Goal: Information Seeking & Learning: Learn about a topic

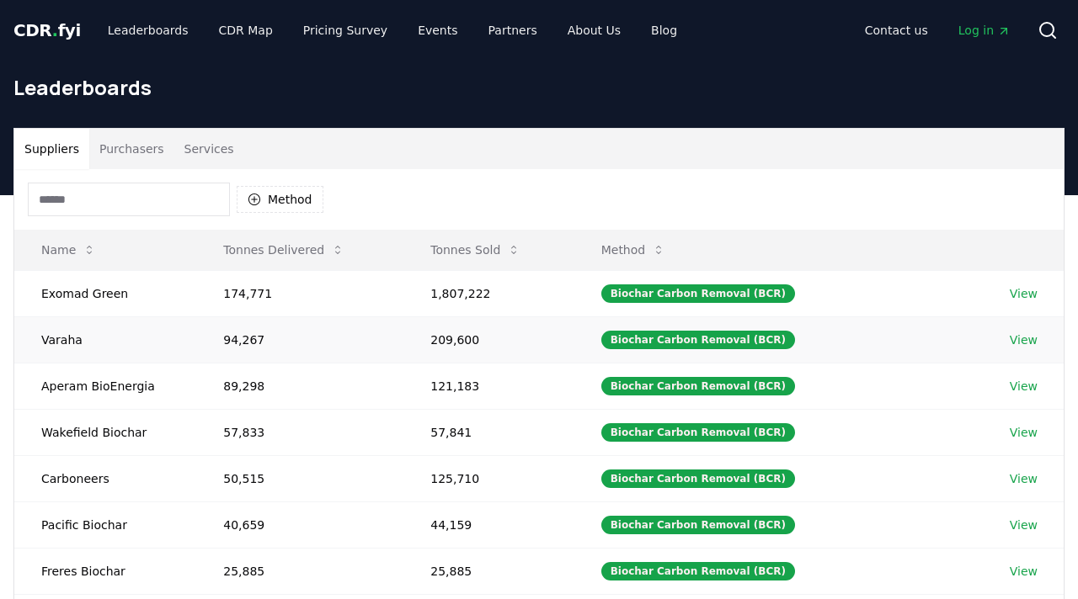
click at [1025, 344] on link "View" at bounding box center [1023, 340] width 28 height 17
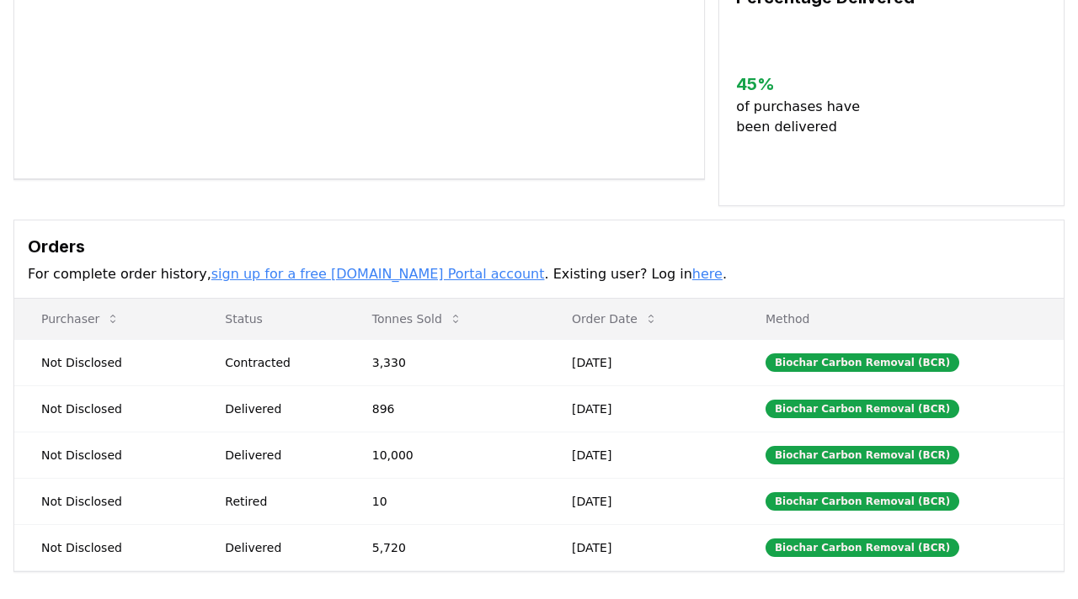
scroll to position [308, 0]
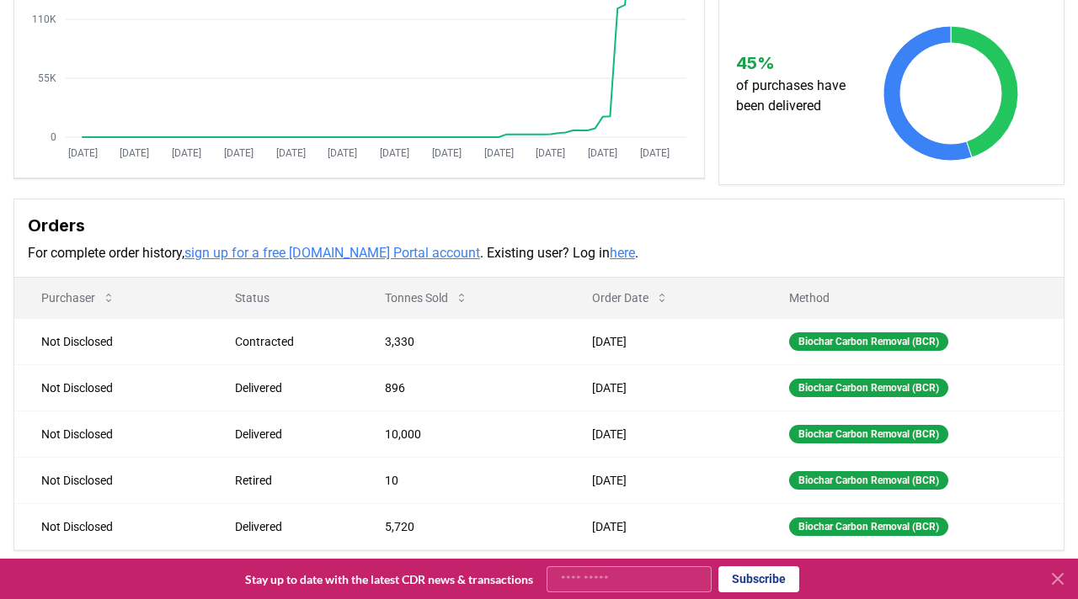
click at [317, 257] on link "sign up for a free [DOMAIN_NAME] Portal account" at bounding box center [332, 253] width 296 height 16
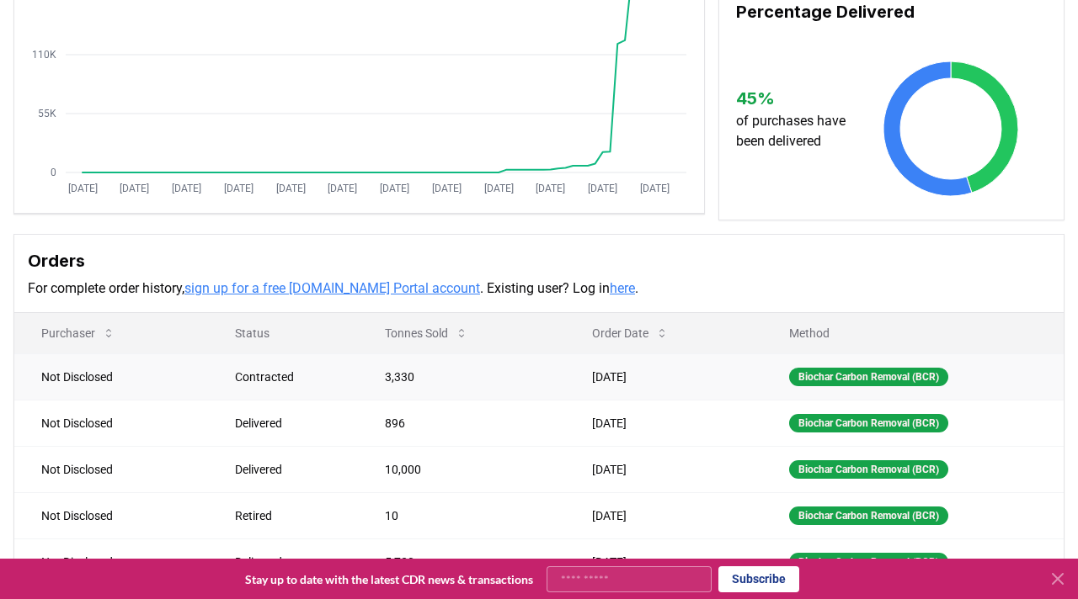
scroll to position [0, 0]
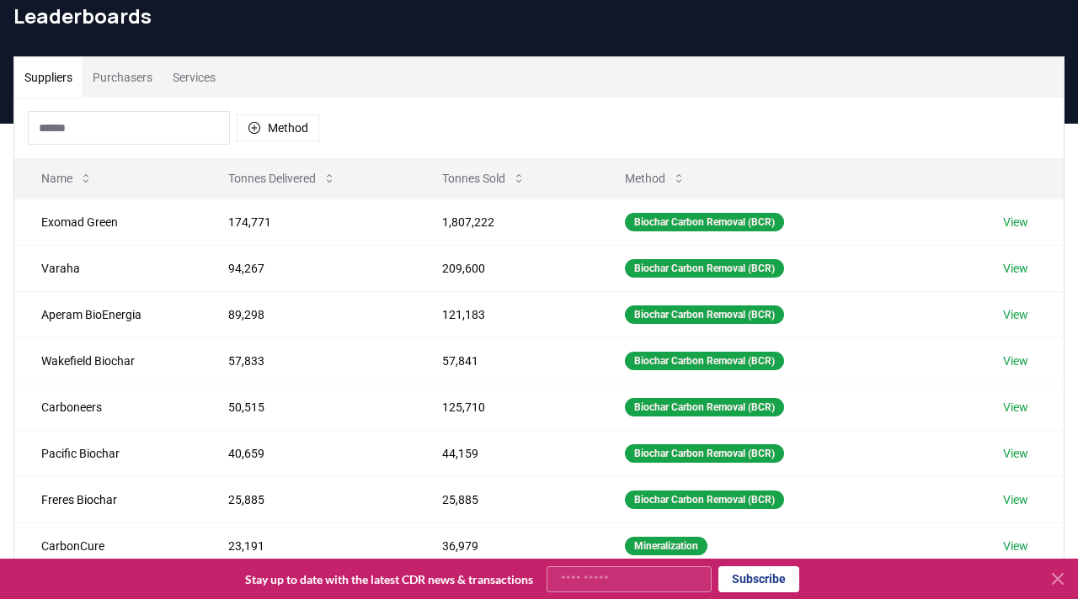
scroll to position [78, 0]
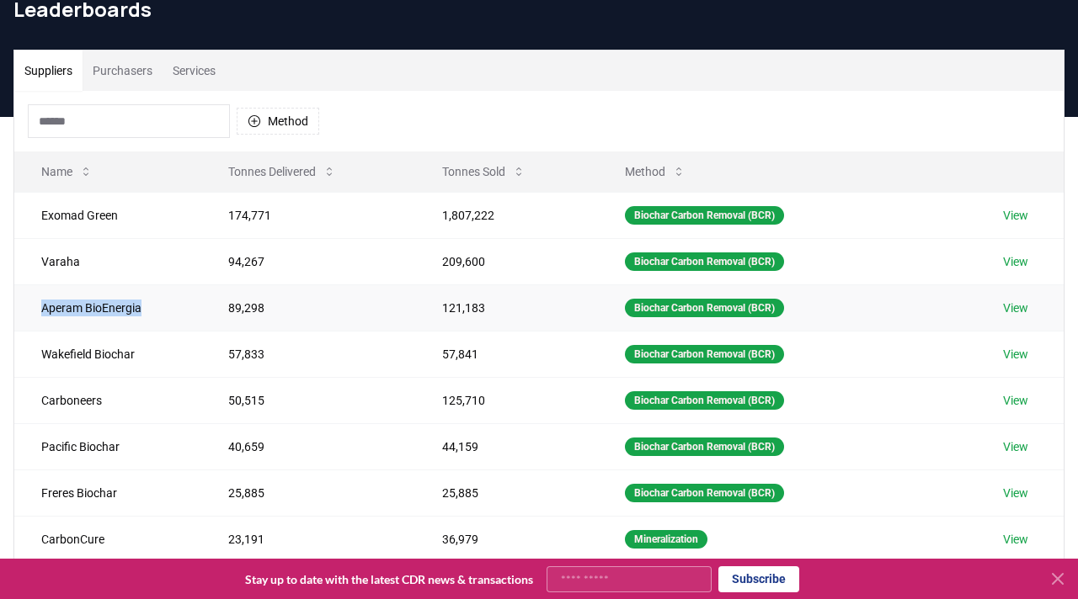
drag, startPoint x: 150, startPoint y: 309, endPoint x: 24, endPoint y: 312, distance: 125.5
click at [29, 312] on td "Aperam BioEnergia" at bounding box center [107, 308] width 187 height 46
copy td "Aperam BioEnergia"
click at [338, 338] on td "57,833" at bounding box center [308, 354] width 215 height 46
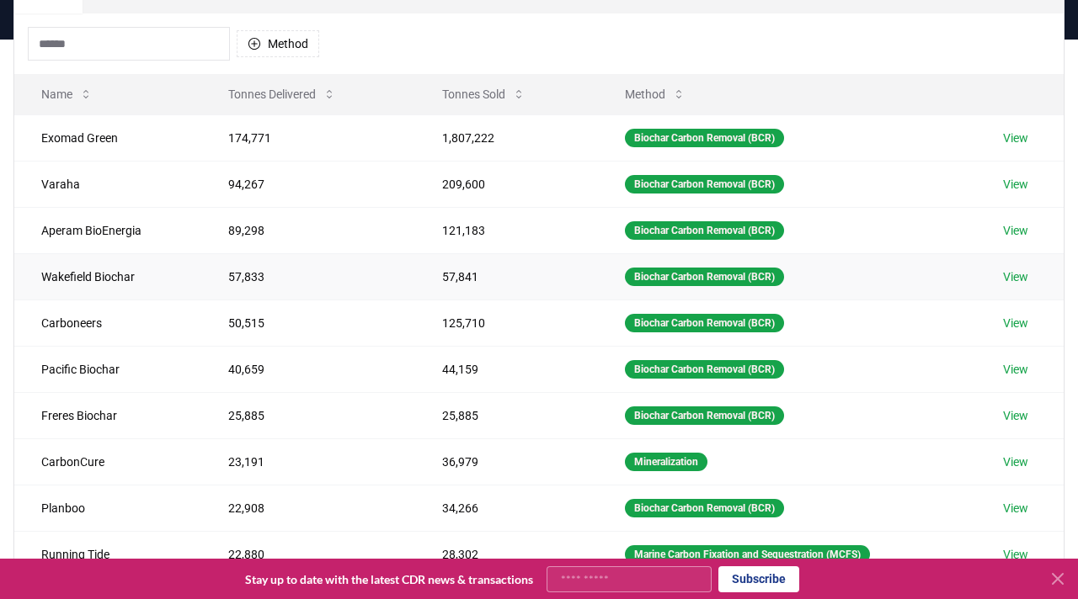
scroll to position [159, 0]
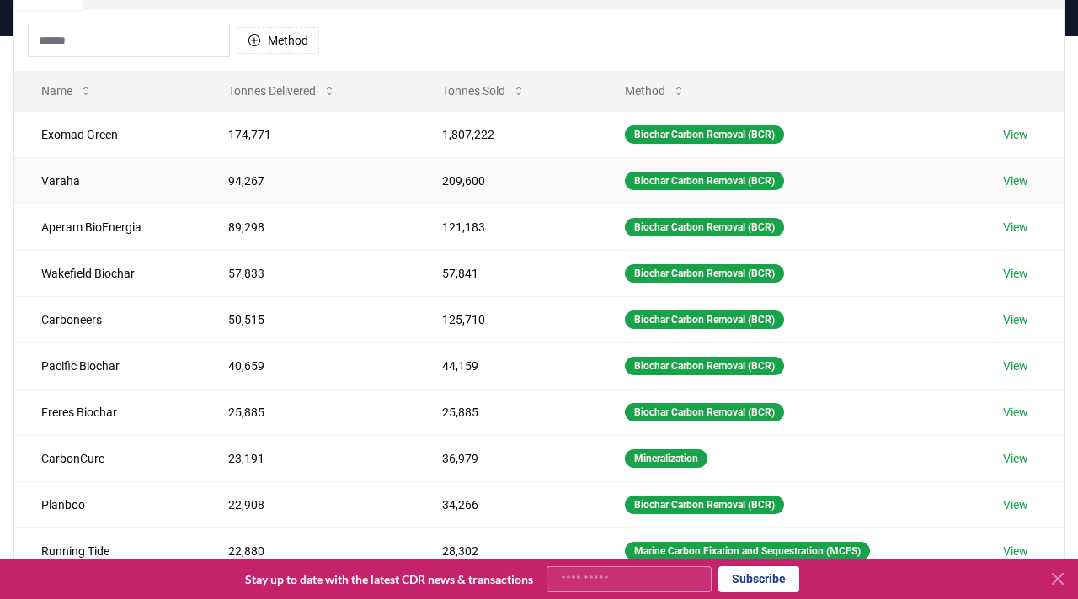
click at [1017, 181] on link "View" at bounding box center [1015, 181] width 25 height 17
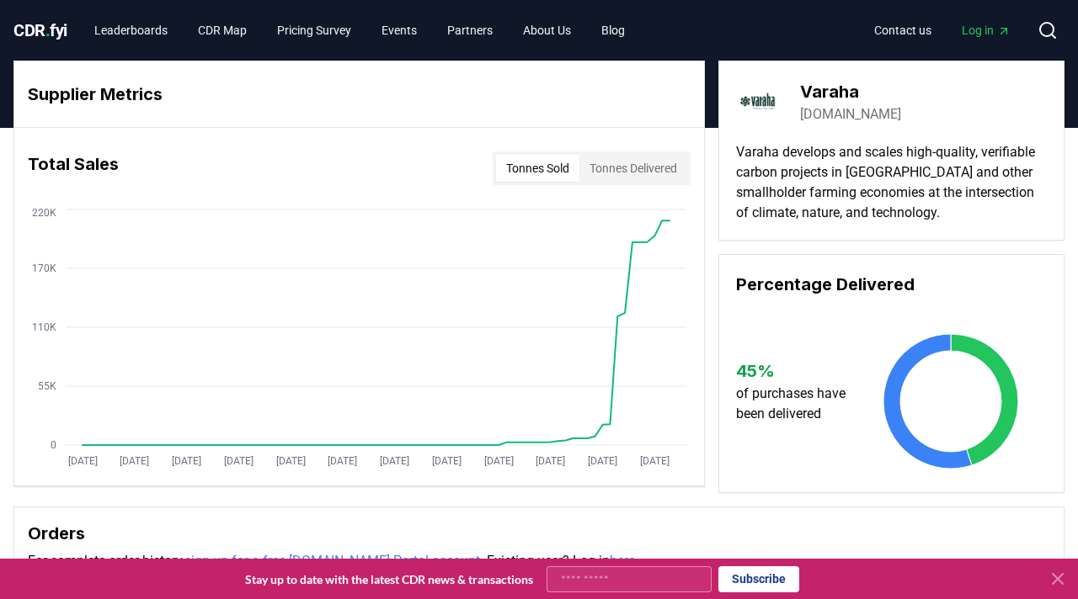
click at [842, 115] on link "[DOMAIN_NAME]" at bounding box center [850, 114] width 101 height 20
click at [1065, 584] on icon at bounding box center [1057, 579] width 20 height 20
